Goal: Information Seeking & Learning: Learn about a topic

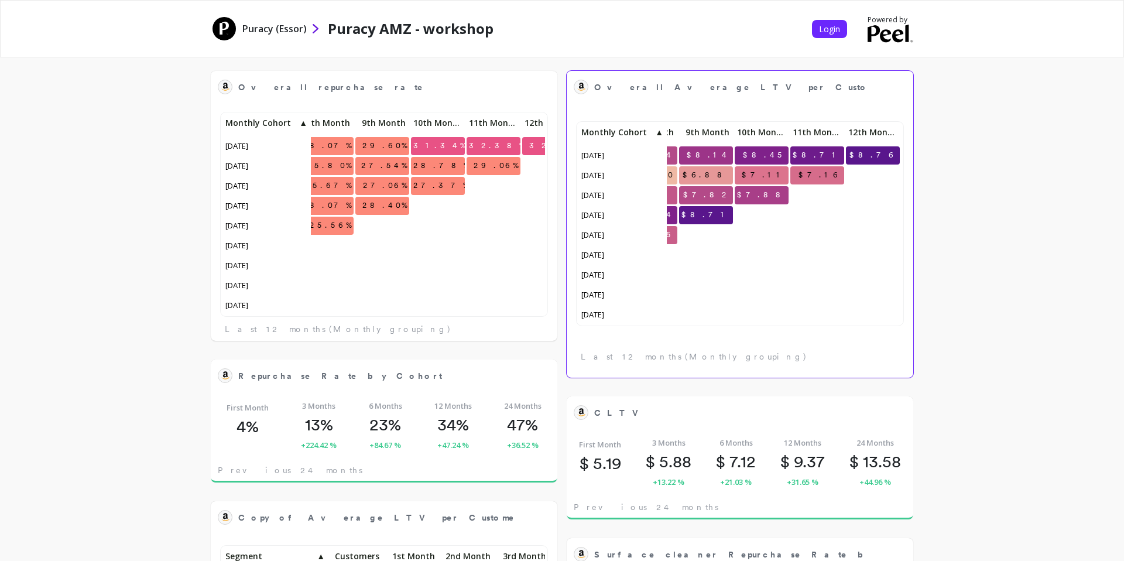
click at [750, 85] on span "Overall Average LTV per Customer" at bounding box center [731, 87] width 275 height 16
click at [800, 116] on div "$7.07 $7.48 $7.84 $8.14 $8.45 $8.71 $8.76 $5.97 $6.33 $6.60 $6.88 $7.11 $7.16 $…" at bounding box center [740, 239] width 347 height 275
click at [791, 323] on div "$7.07 $7.48 $7.84 $8.14 $8.45 $8.71 $8.76 $5.97 $6.33 $6.60 $6.88 $7.11 $7.16 $…" at bounding box center [740, 223] width 328 height 205
click at [682, 92] on span "Overall Average LTV per Customer" at bounding box center [740, 87] width 293 height 12
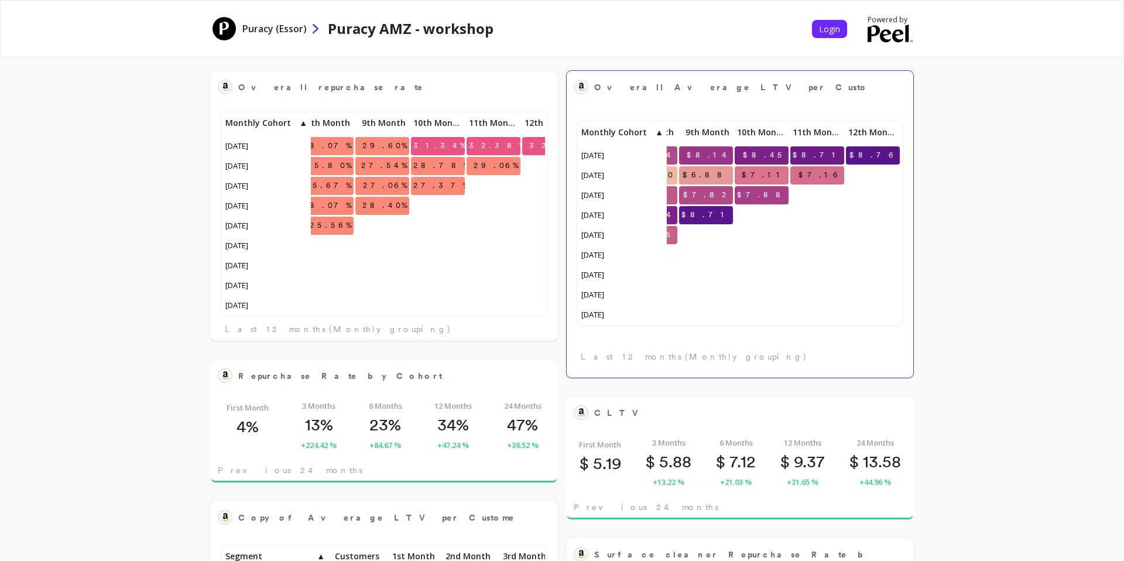
click at [671, 92] on span "Overall Average LTV per Customer" at bounding box center [740, 87] width 293 height 12
